Goal: Find specific page/section: Find specific page/section

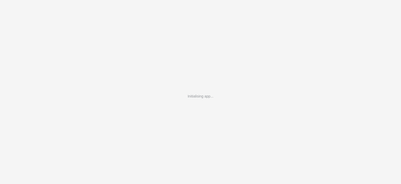
click at [271, 111] on div "Initialising app..." at bounding box center [200, 92] width 401 height 184
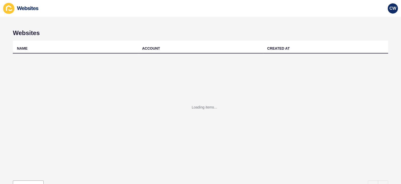
click at [185, 113] on div "Loading items..." at bounding box center [200, 133] width 33 height 56
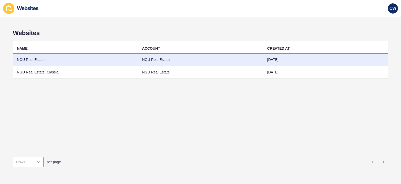
click at [61, 59] on td "NGU Real Estate" at bounding box center [75, 60] width 125 height 13
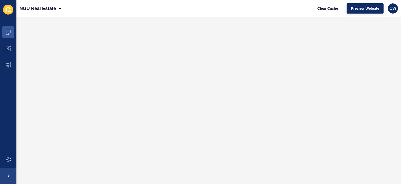
click at [6, 14] on icon at bounding box center [8, 10] width 10 height 10
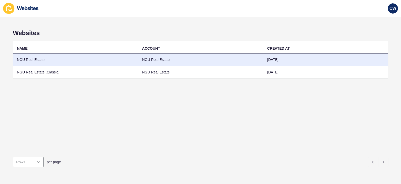
click at [100, 63] on td "NGU Real Estate" at bounding box center [75, 60] width 125 height 13
click at [82, 60] on td "NGU Real Estate" at bounding box center [75, 60] width 125 height 13
click at [97, 62] on td "NGU Real Estate" at bounding box center [75, 60] width 125 height 13
